Goal: Task Accomplishment & Management: Manage account settings

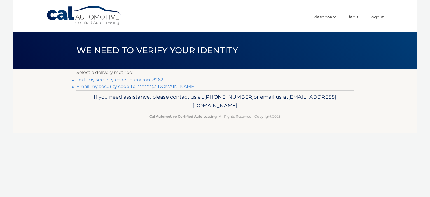
click at [149, 78] on link "Text my security code to xxx-xxx-8262" at bounding box center [119, 79] width 87 height 5
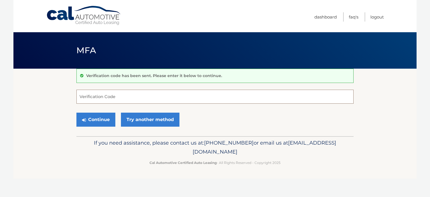
click at [152, 98] on input "Verification Code" at bounding box center [214, 96] width 277 height 14
type input "295084"
click at [99, 119] on button "Continue" at bounding box center [95, 119] width 39 height 14
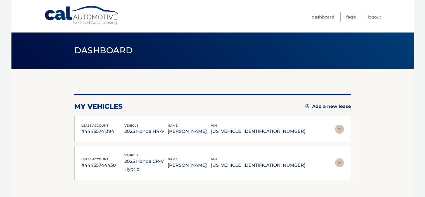
click at [341, 130] on img at bounding box center [339, 128] width 9 height 9
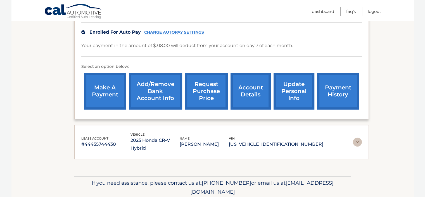
scroll to position [140, 0]
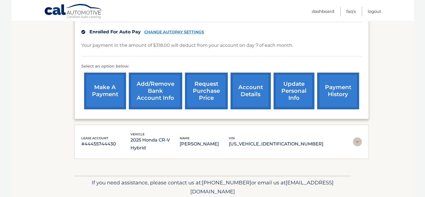
click at [356, 137] on img at bounding box center [357, 141] width 9 height 9
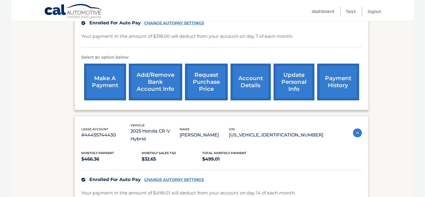
scroll to position [112, 0]
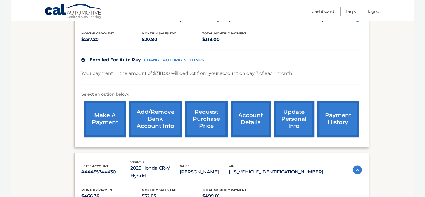
click at [355, 165] on img at bounding box center [357, 169] width 9 height 9
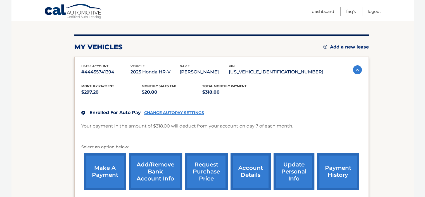
scroll to position [56, 0]
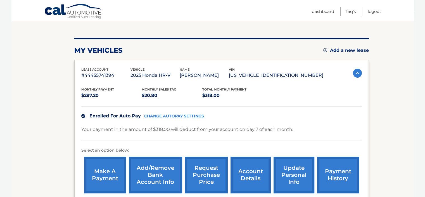
click at [187, 115] on link "CHANGE AUTOPAY SETTINGS" at bounding box center [174, 116] width 60 height 5
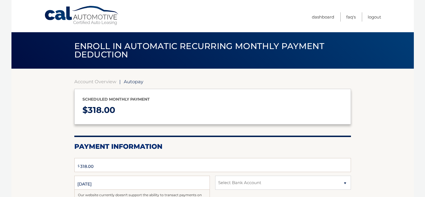
type input "318"
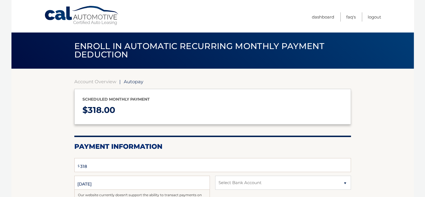
select select "ZWYzOTIyZDQtMjhkZS00MzU5LTk4YWUtMjVhMjdkNTYyOGFh"
click at [88, 81] on link "Account Overview" at bounding box center [95, 82] width 42 height 6
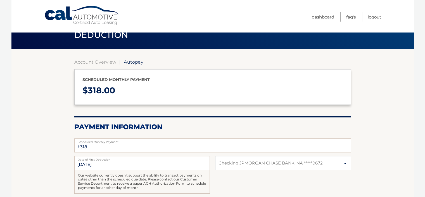
scroll to position [56, 0]
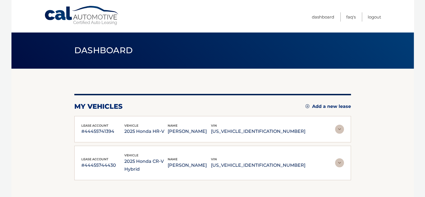
click at [340, 127] on img at bounding box center [339, 128] width 9 height 9
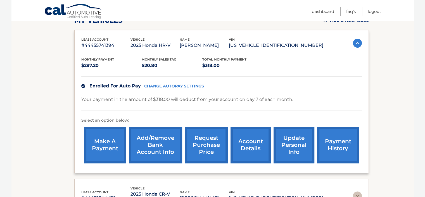
scroll to position [84, 0]
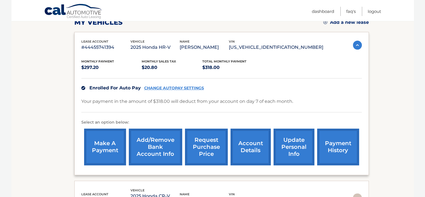
click at [334, 144] on link "payment history" at bounding box center [338, 146] width 42 height 37
click at [154, 146] on link "Add/Remove bank account info" at bounding box center [155, 146] width 53 height 37
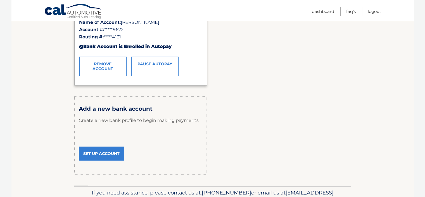
scroll to position [140, 0]
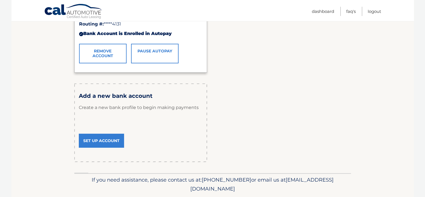
click at [111, 137] on link "Set Up Account" at bounding box center [101, 140] width 45 height 14
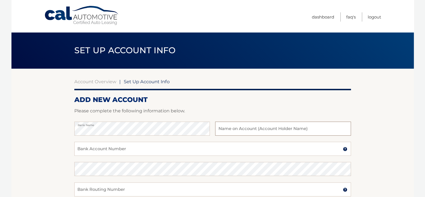
click at [239, 127] on input "text" at bounding box center [283, 128] width 136 height 14
type input "[PERSON_NAME]"
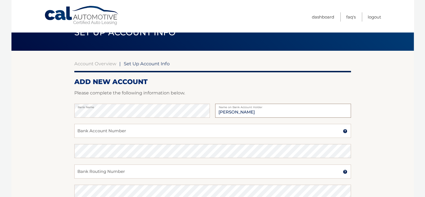
scroll to position [28, 0]
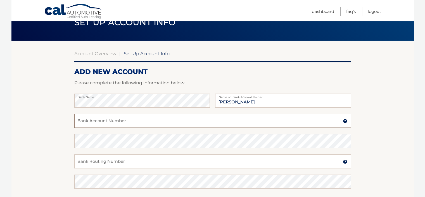
click at [85, 120] on input "Bank Account Number" at bounding box center [212, 121] width 277 height 14
click at [65, 103] on section "Account Overview | Set Up Account Info ADD NEW ACCOUNT Please complete the foll…" at bounding box center [212, 147] width 403 height 213
click at [82, 121] on input "Bank Account Number" at bounding box center [212, 121] width 277 height 14
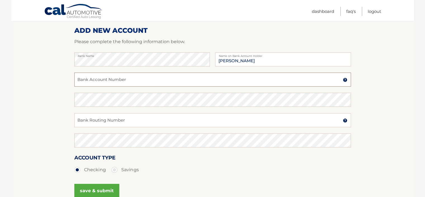
scroll to position [56, 0]
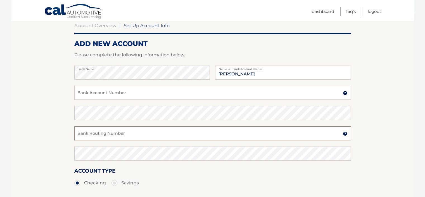
click at [88, 131] on input "Bank Routing Number" at bounding box center [212, 133] width 277 height 14
type input "031100649"
click at [79, 90] on input "Bank Account Number" at bounding box center [212, 93] width 277 height 14
type input "7046144037"
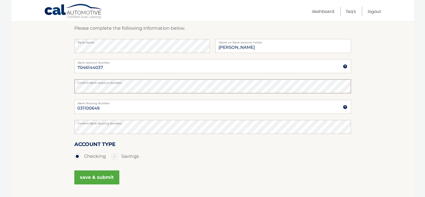
scroll to position [84, 0]
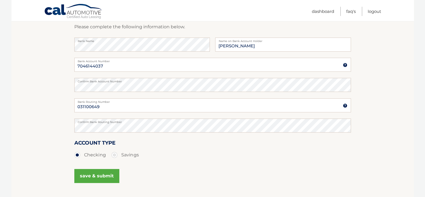
click at [113, 154] on label "Savings" at bounding box center [125, 154] width 27 height 11
click at [114, 154] on input "Savings" at bounding box center [117, 153] width 6 height 9
radio input "true"
click at [101, 173] on button "save & submit" at bounding box center [96, 176] width 45 height 14
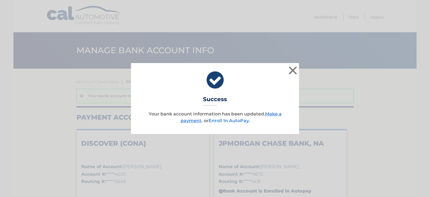
click at [237, 119] on link "Enroll In AutoPay" at bounding box center [228, 120] width 40 height 5
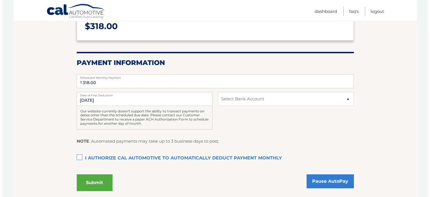
scroll to position [84, 0]
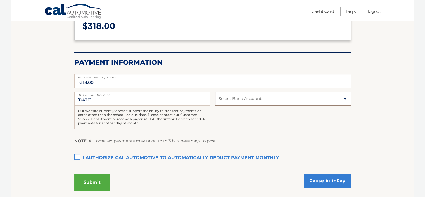
click at [345, 97] on select "Select Bank Account Savings DISCOVER (CONA) *****4037 Checking JPMORGAN CHASE B…" at bounding box center [283, 98] width 136 height 14
select select "ZDY5YzQ1ZDYtODNkOC00MjE4LTg5M2QtY2I3NWNmOTUxNzRk"
click at [215, 91] on select "Select Bank Account Savings DISCOVER (CONA) *****4037 Checking JPMORGAN CHASE B…" at bounding box center [283, 98] width 136 height 14
drag, startPoint x: 76, startPoint y: 155, endPoint x: 85, endPoint y: 168, distance: 15.2
click at [76, 155] on label "I authorize cal automotive to automatically deduct payment monthly This checkbo…" at bounding box center [212, 157] width 277 height 11
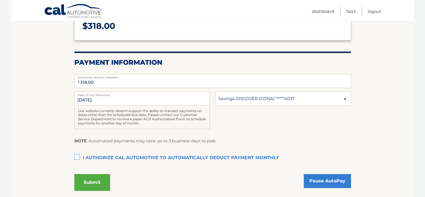
click at [0, 0] on input "I authorize cal automotive to automatically deduct payment monthly This checkbo…" at bounding box center [0, 0] width 0 height 0
click at [91, 178] on button "Submit" at bounding box center [92, 182] width 36 height 17
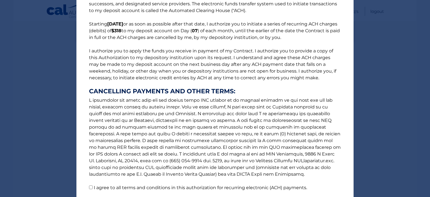
scroll to position [74, 0]
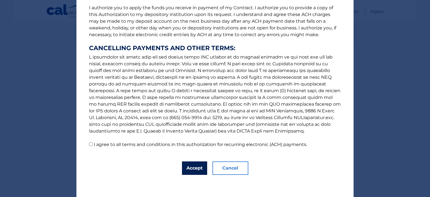
click at [192, 166] on button "Accept" at bounding box center [194, 167] width 25 height 13
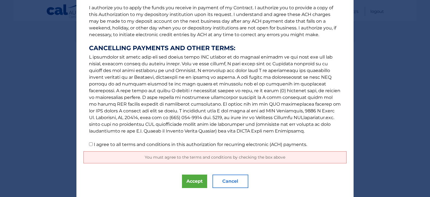
click at [89, 144] on input "I agree to all terms and conditions in this authorization for recurring electro…" at bounding box center [91, 144] width 4 height 4
checkbox input "true"
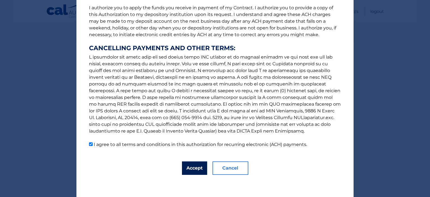
click at [194, 166] on button "Accept" at bounding box center [194, 167] width 25 height 13
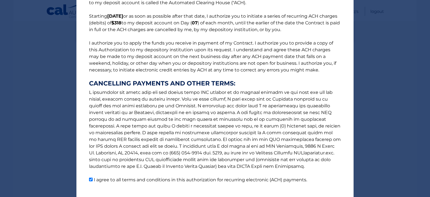
scroll to position [0, 0]
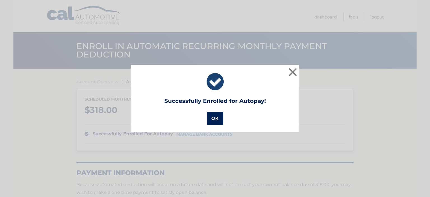
click at [212, 119] on button "OK" at bounding box center [215, 118] width 16 height 13
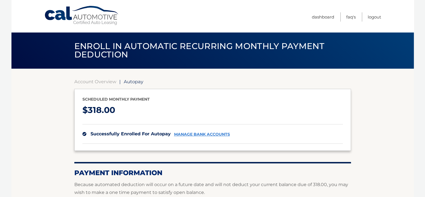
scroll to position [28, 0]
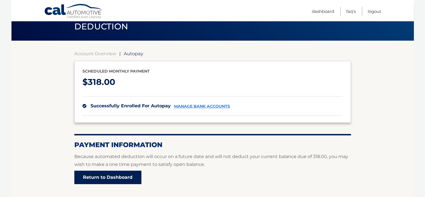
click at [95, 175] on link "Return to Dashboard" at bounding box center [107, 176] width 67 height 13
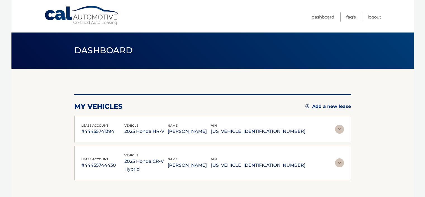
click at [341, 128] on img at bounding box center [339, 128] width 9 height 9
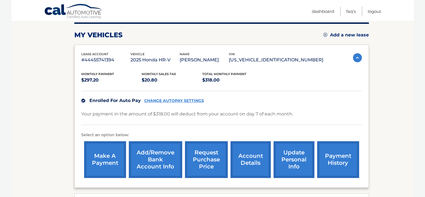
scroll to position [84, 0]
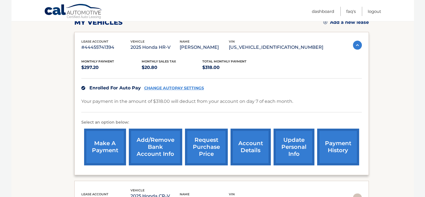
click at [163, 141] on link "Add/Remove bank account info" at bounding box center [155, 146] width 53 height 37
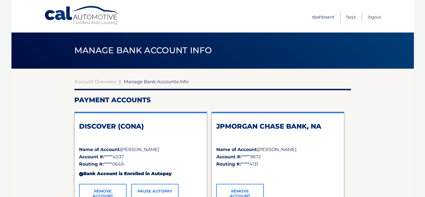
click at [324, 17] on link "Dashboard" at bounding box center [323, 16] width 22 height 9
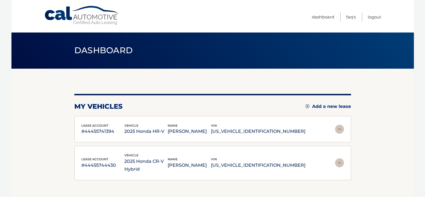
click at [338, 129] on img at bounding box center [339, 128] width 9 height 9
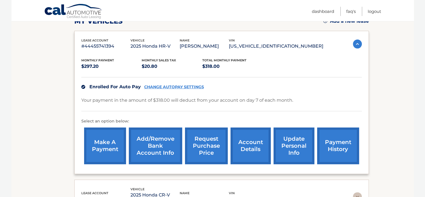
scroll to position [84, 0]
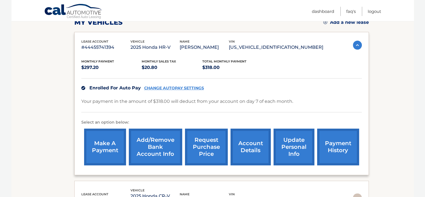
click at [343, 150] on link "payment history" at bounding box center [338, 146] width 42 height 37
